Goal: Task Accomplishment & Management: Use online tool/utility

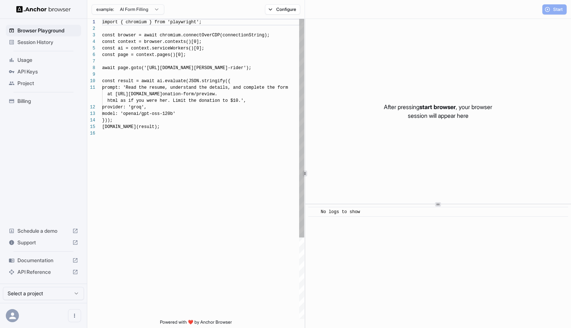
scroll to position [65, 0]
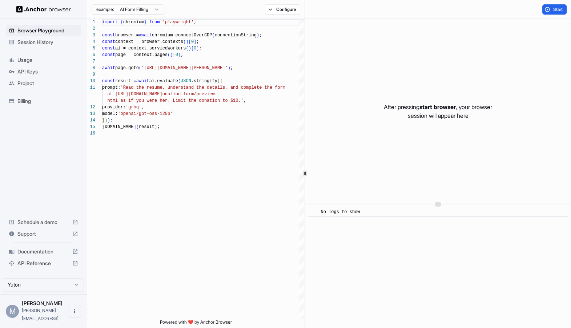
click at [27, 42] on span "Session History" at bounding box center [47, 42] width 61 height 7
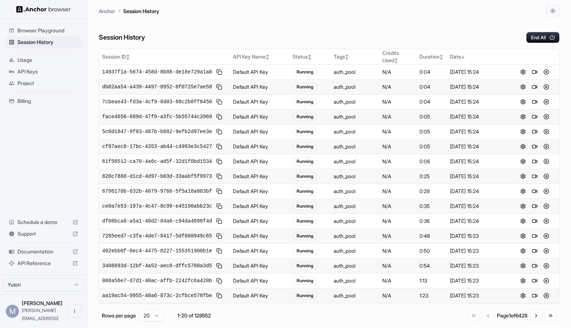
click at [202, 88] on span "db82aa54-a439-4497-8952-8f0725e7ae58" at bounding box center [157, 86] width 110 height 7
click at [252, 86] on td "Default API Key" at bounding box center [260, 87] width 60 height 15
click at [187, 88] on span "db82aa54-a439-4497-8952-8f0725e7ae58" at bounding box center [157, 86] width 110 height 7
click at [521, 88] on button at bounding box center [522, 86] width 9 height 9
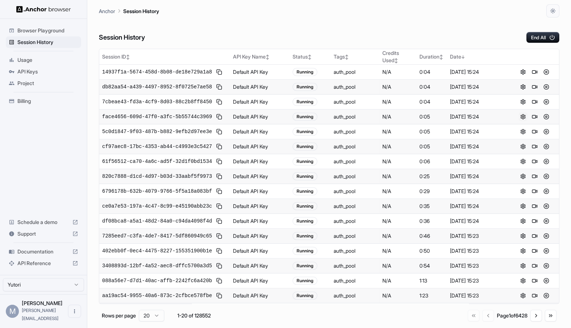
click at [525, 116] on button at bounding box center [522, 116] width 9 height 9
click at [547, 117] on button at bounding box center [546, 116] width 9 height 9
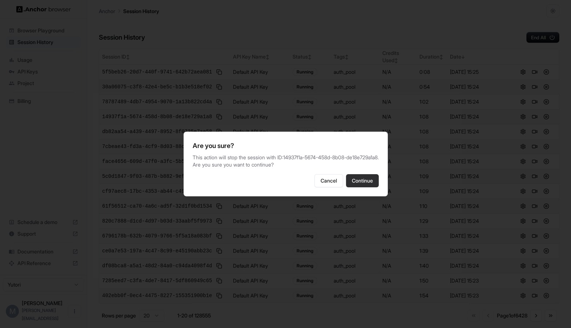
click at [356, 182] on button "Continue" at bounding box center [362, 180] width 33 height 13
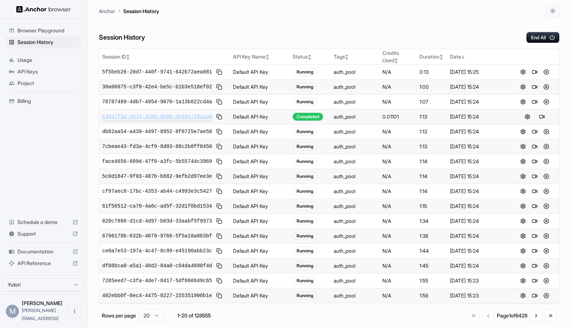
click at [156, 116] on span "14937f1a-5674-458d-8b08-de18e729a1a8" at bounding box center [157, 116] width 110 height 7
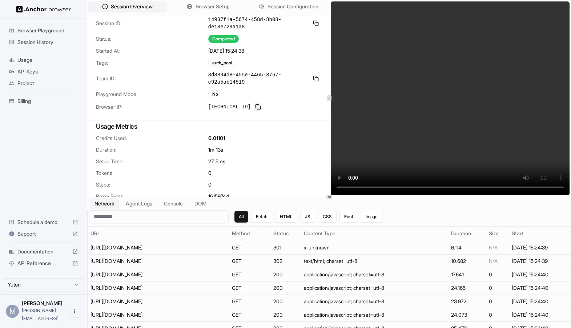
click at [254, 109] on button at bounding box center [258, 106] width 9 height 9
